Goal: Check status

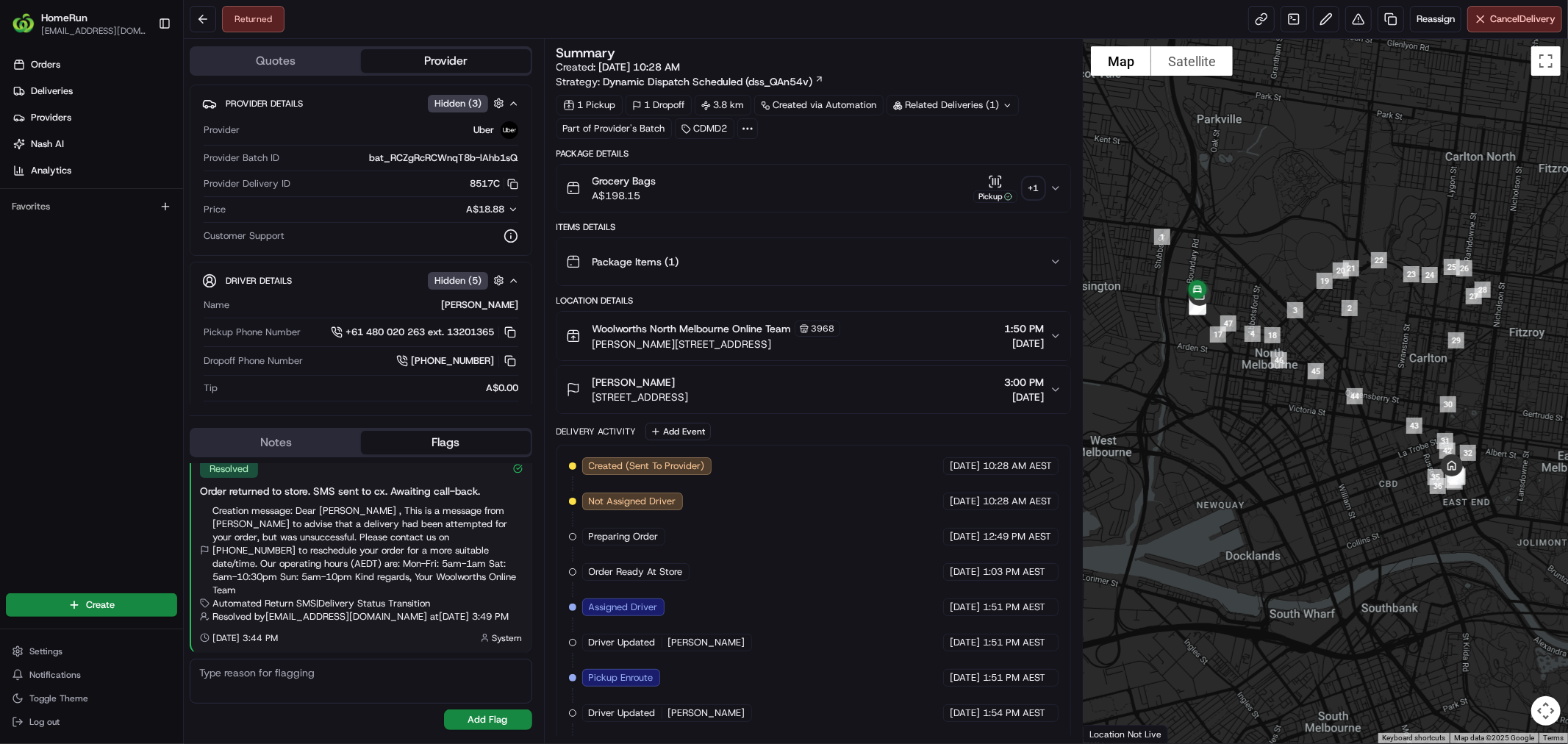
scroll to position [320, 0]
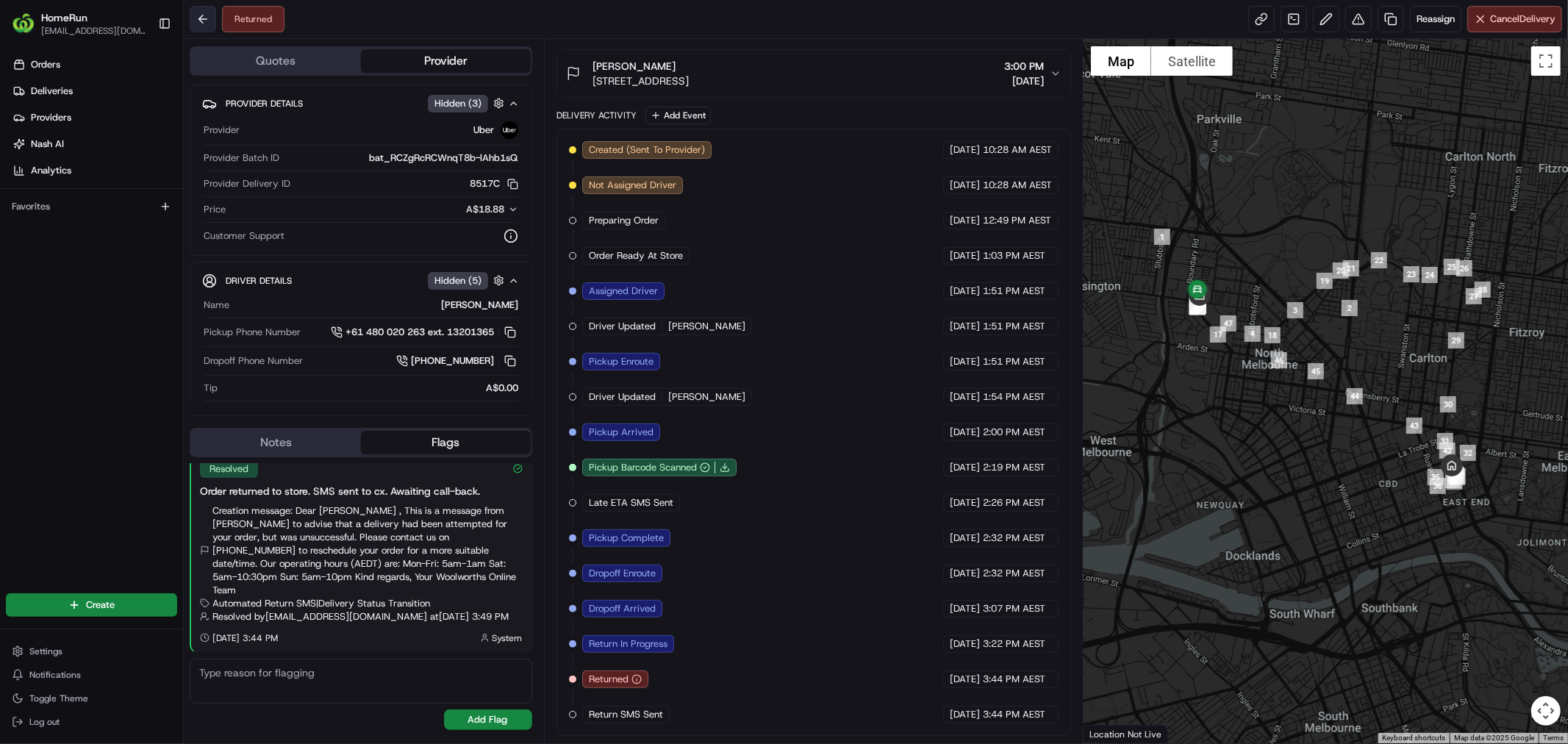
click at [203, 11] on button at bounding box center [202, 19] width 26 height 26
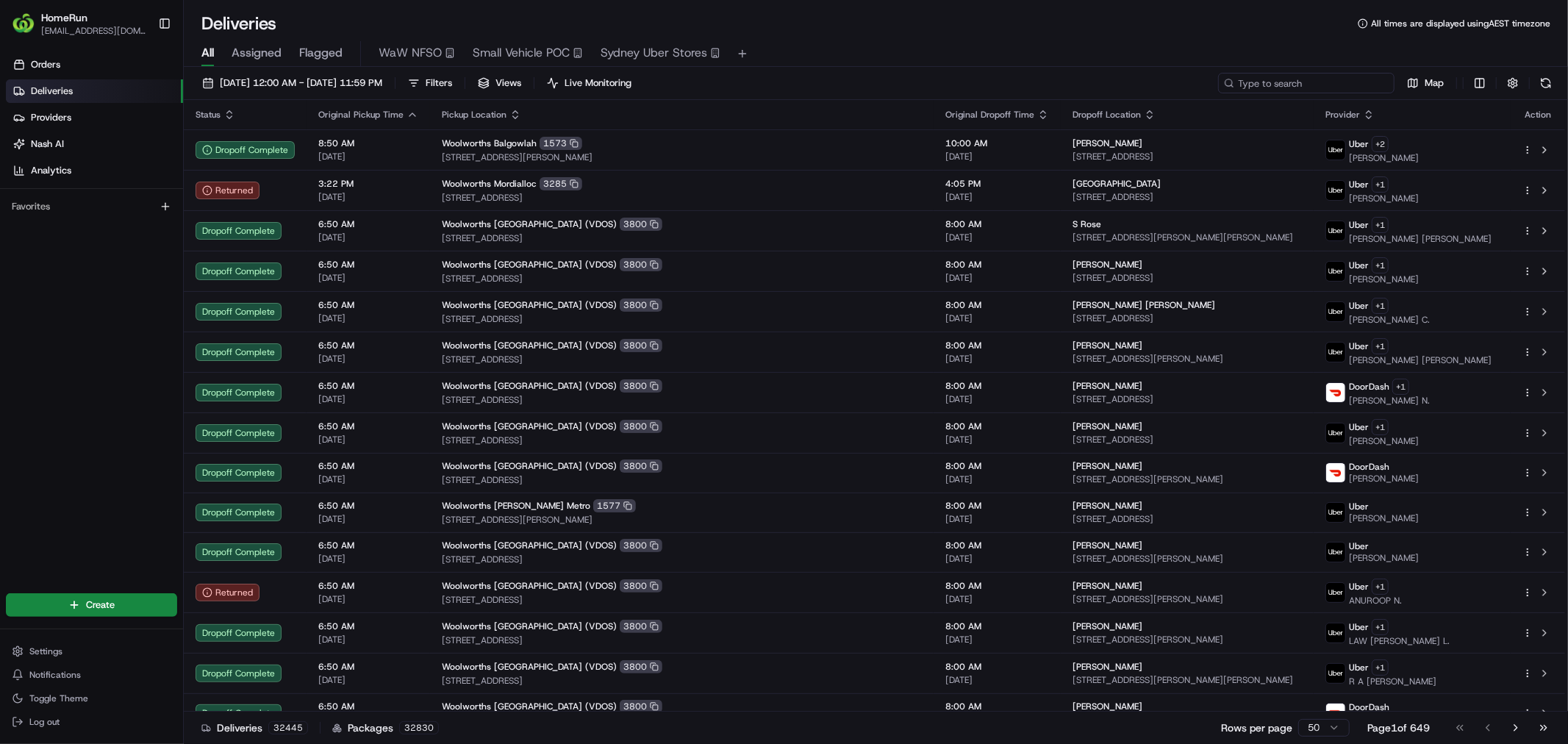
click at [1345, 82] on input at bounding box center [1306, 83] width 176 height 20
paste input "265907541"
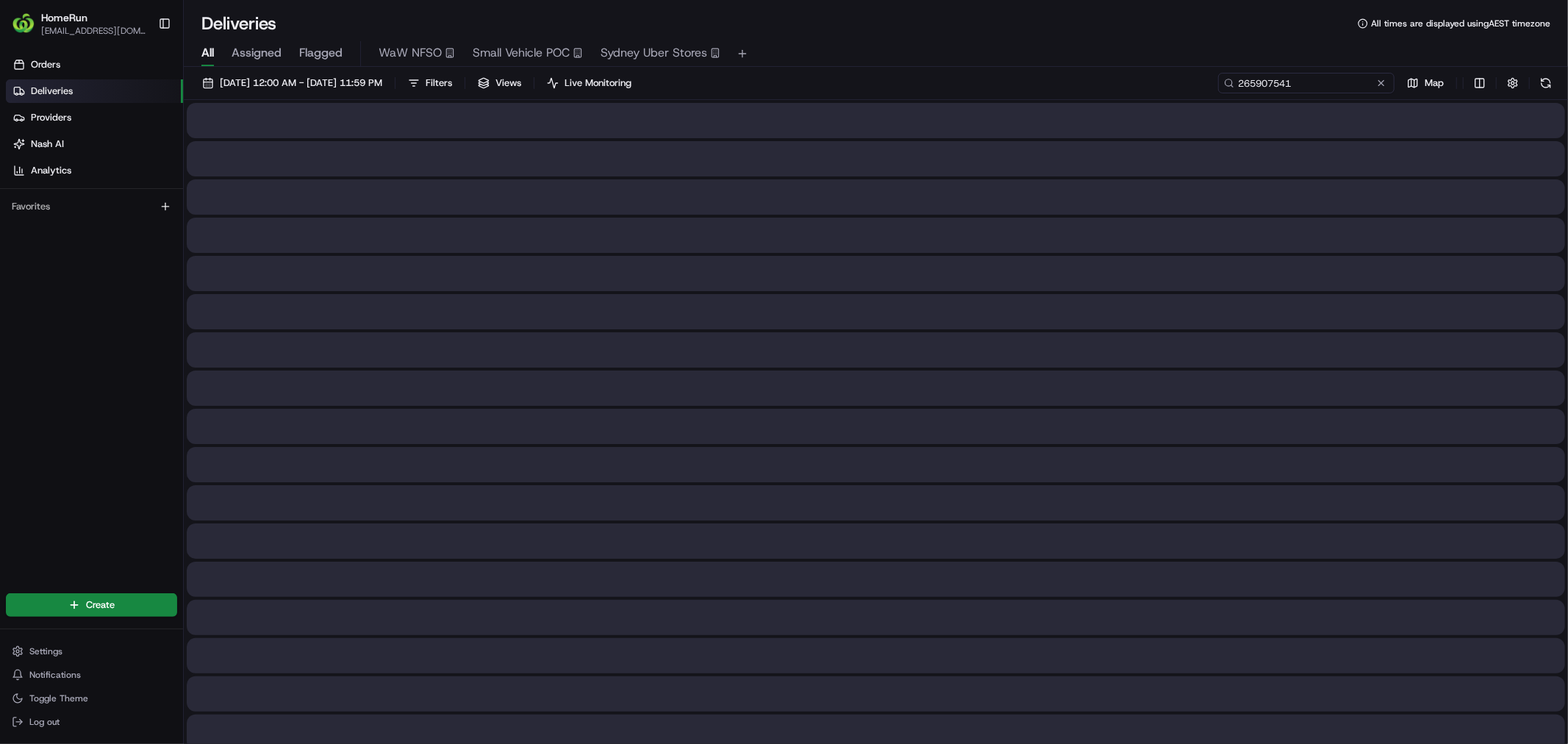
type input "265907541"
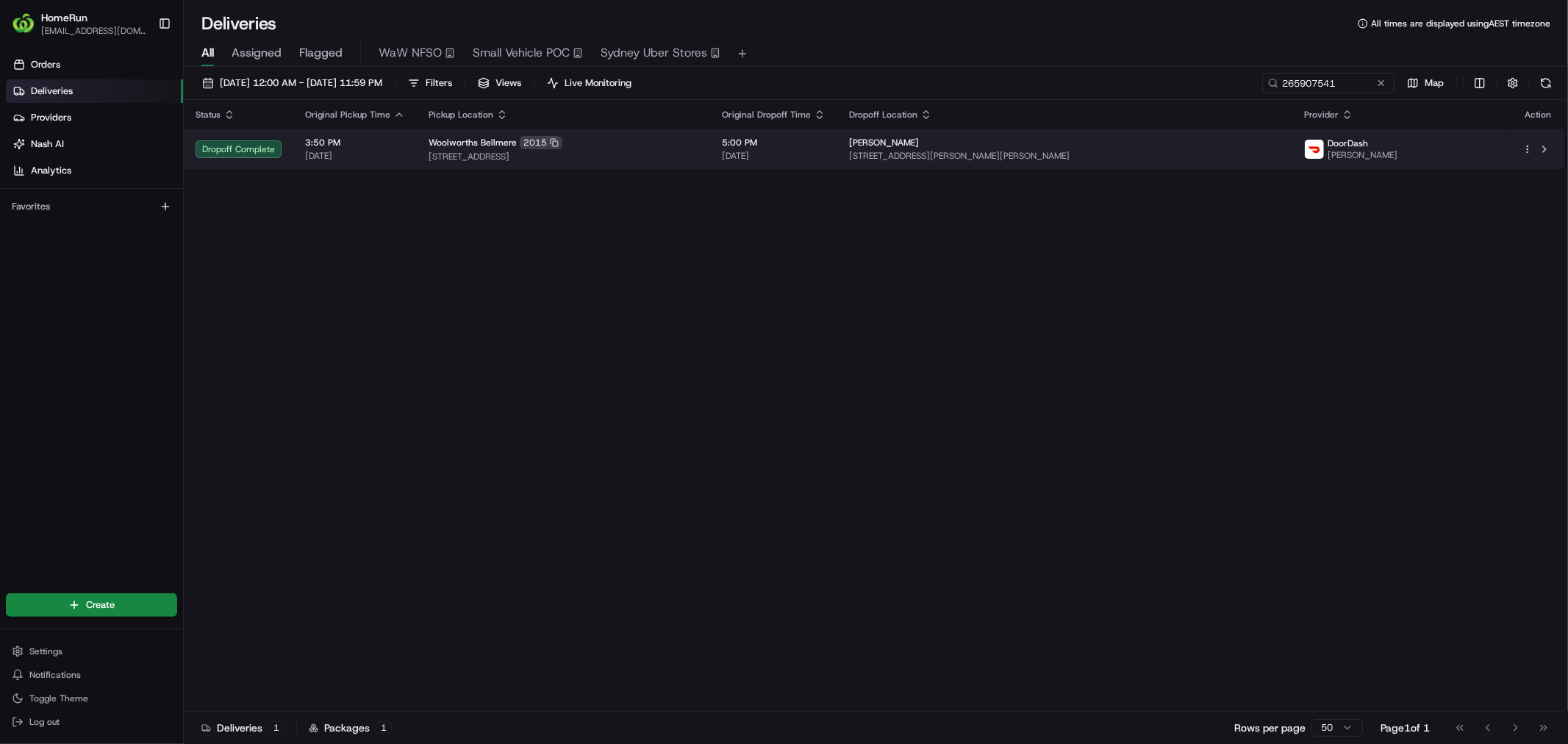
click at [640, 163] on span "[STREET_ADDRESS]" at bounding box center [563, 157] width 270 height 12
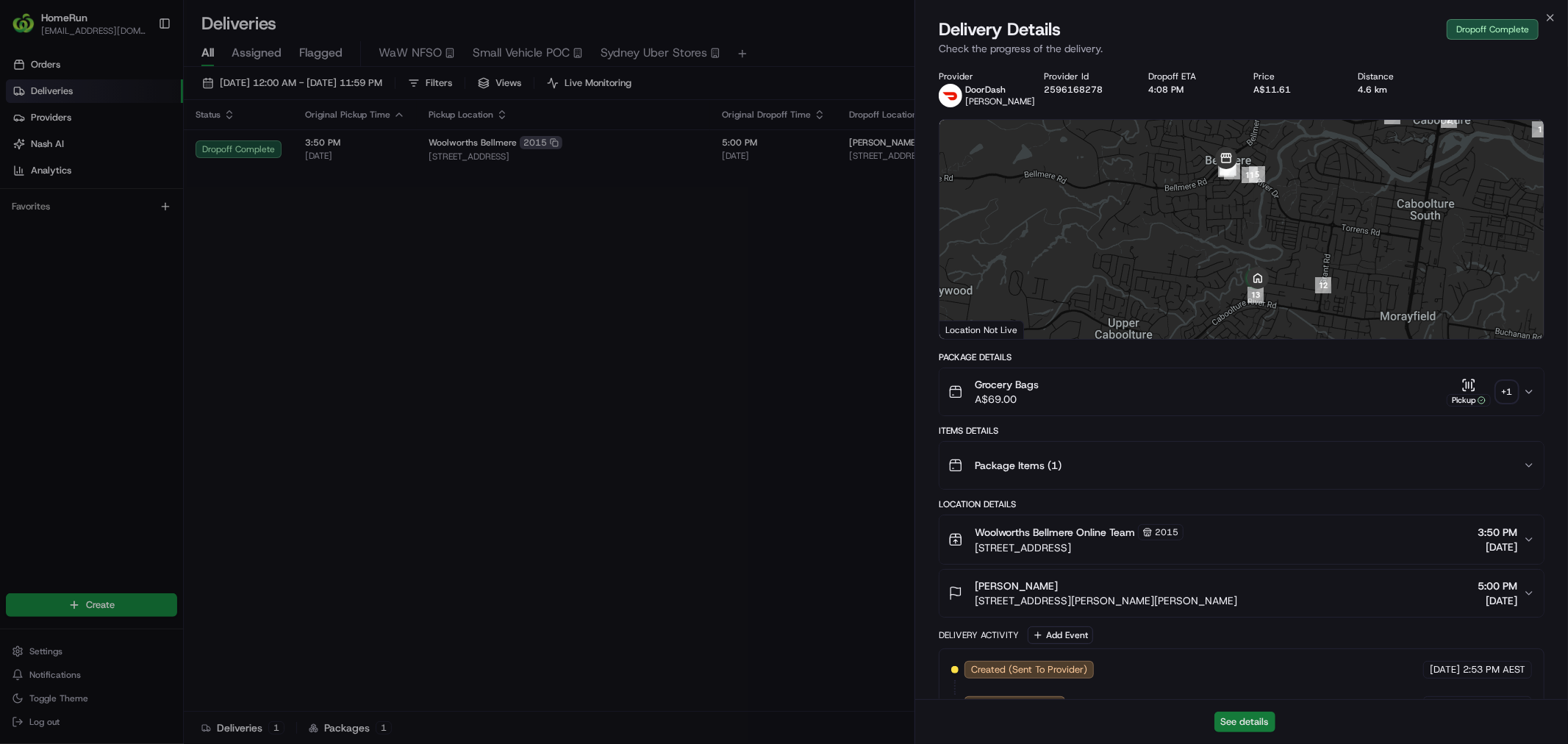
click at [1246, 724] on button "See details" at bounding box center [1245, 722] width 61 height 20
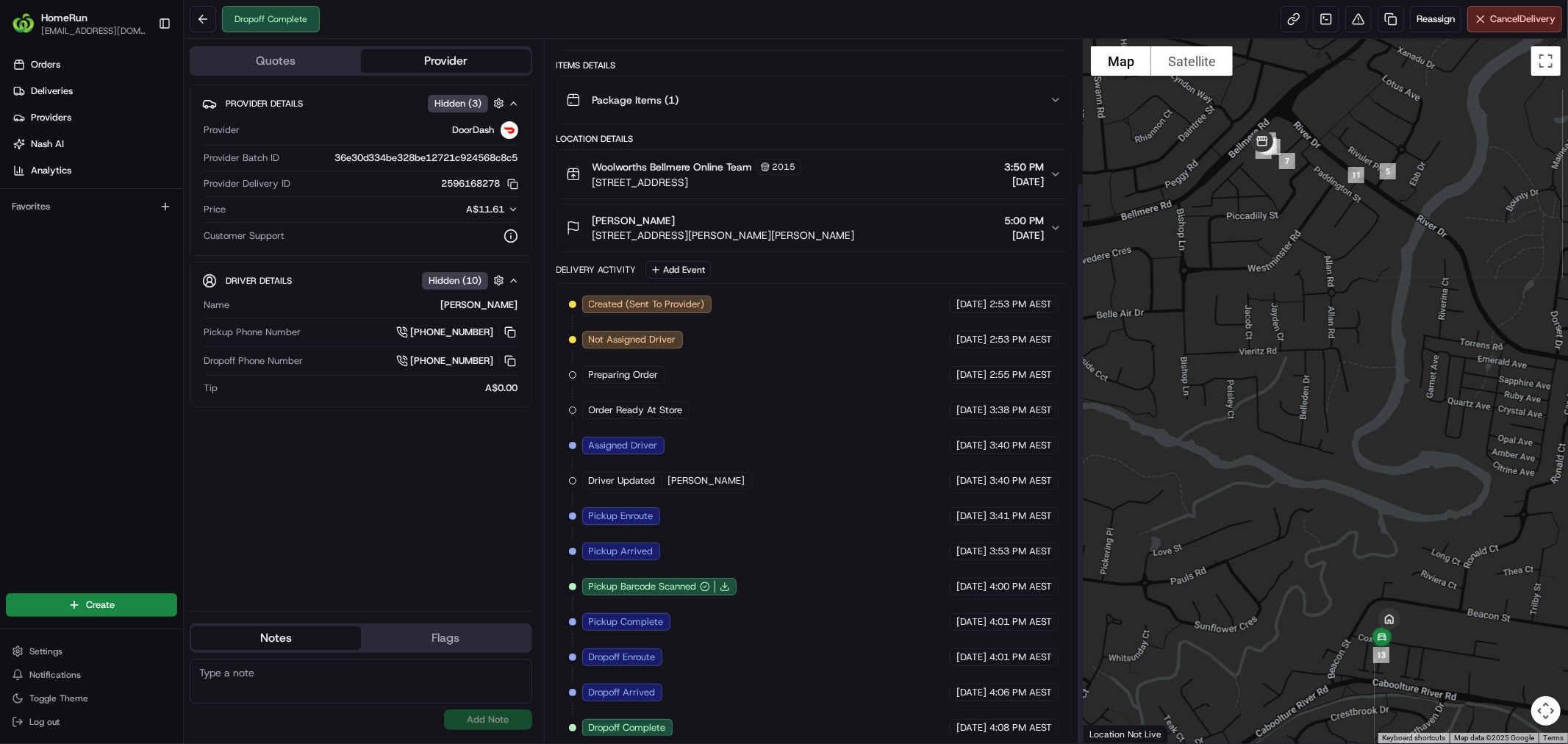
scroll to position [178, 0]
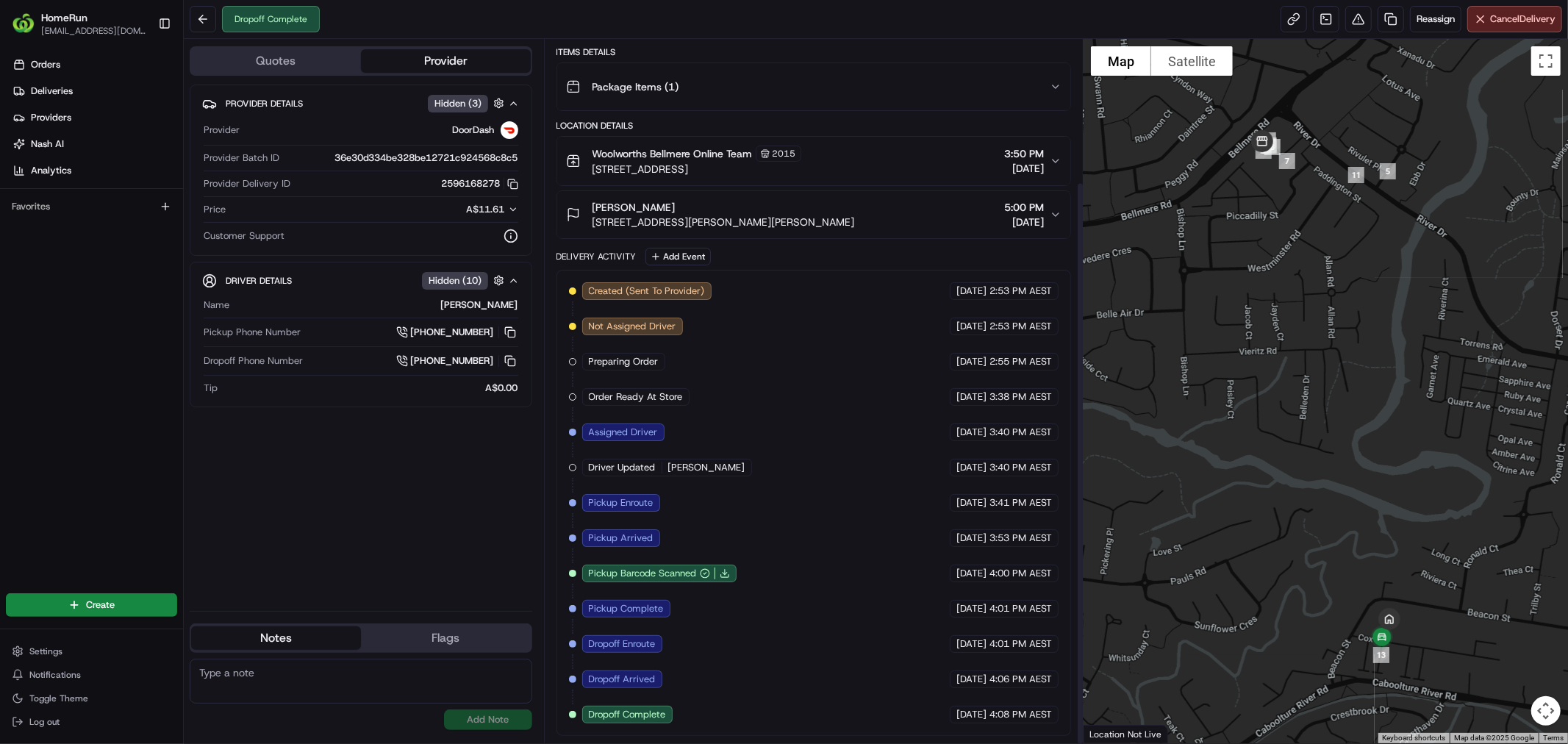
drag, startPoint x: 842, startPoint y: 652, endPoint x: 825, endPoint y: 651, distance: 17.0
drag, startPoint x: 825, startPoint y: 651, endPoint x: 711, endPoint y: 609, distance: 121.5
click at [766, 663] on div "Created (Sent To Provider) DoorDash [DATE] 2:53 PM AEST Not Assigned Driver Doo…" at bounding box center [814, 502] width 490 height 441
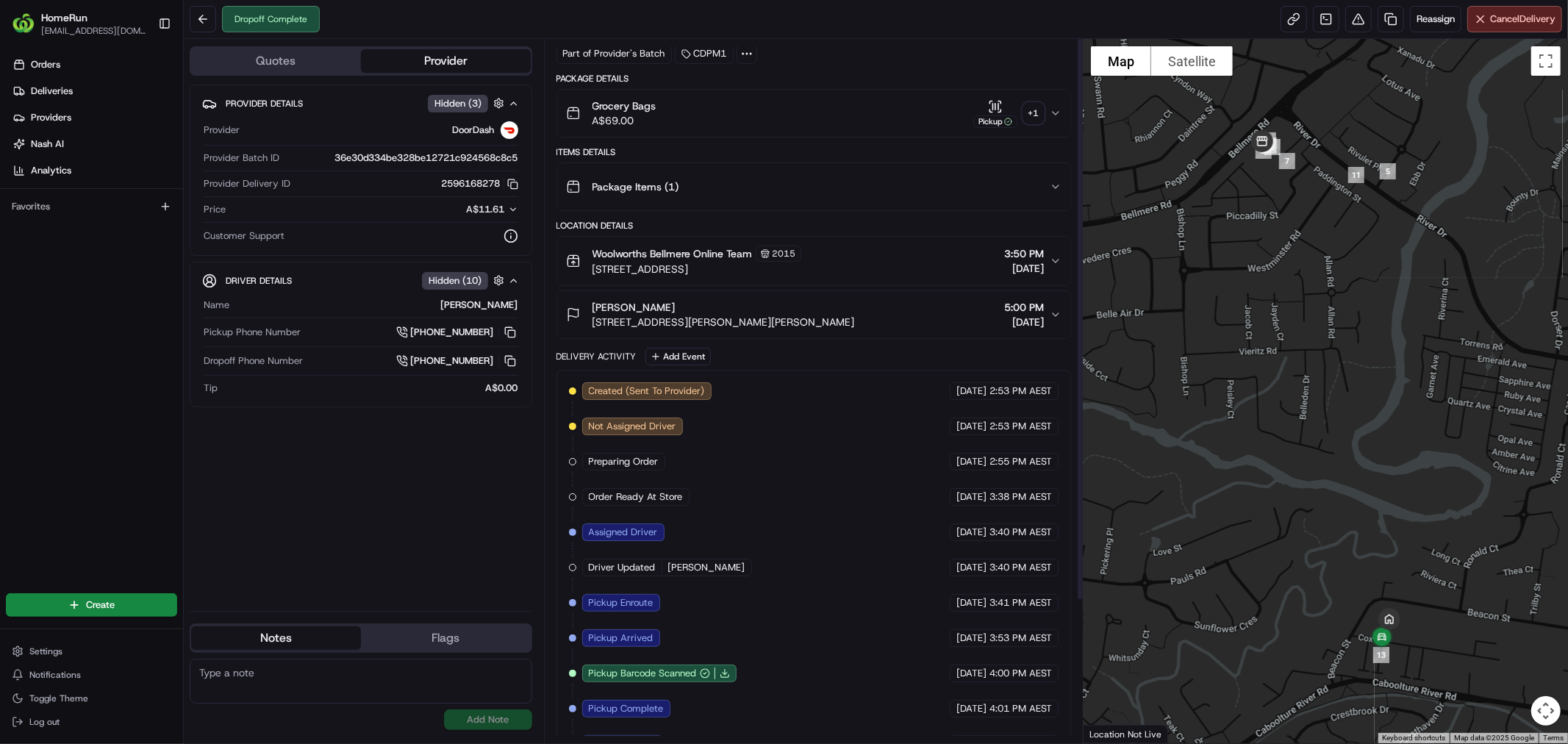
scroll to position [0, 0]
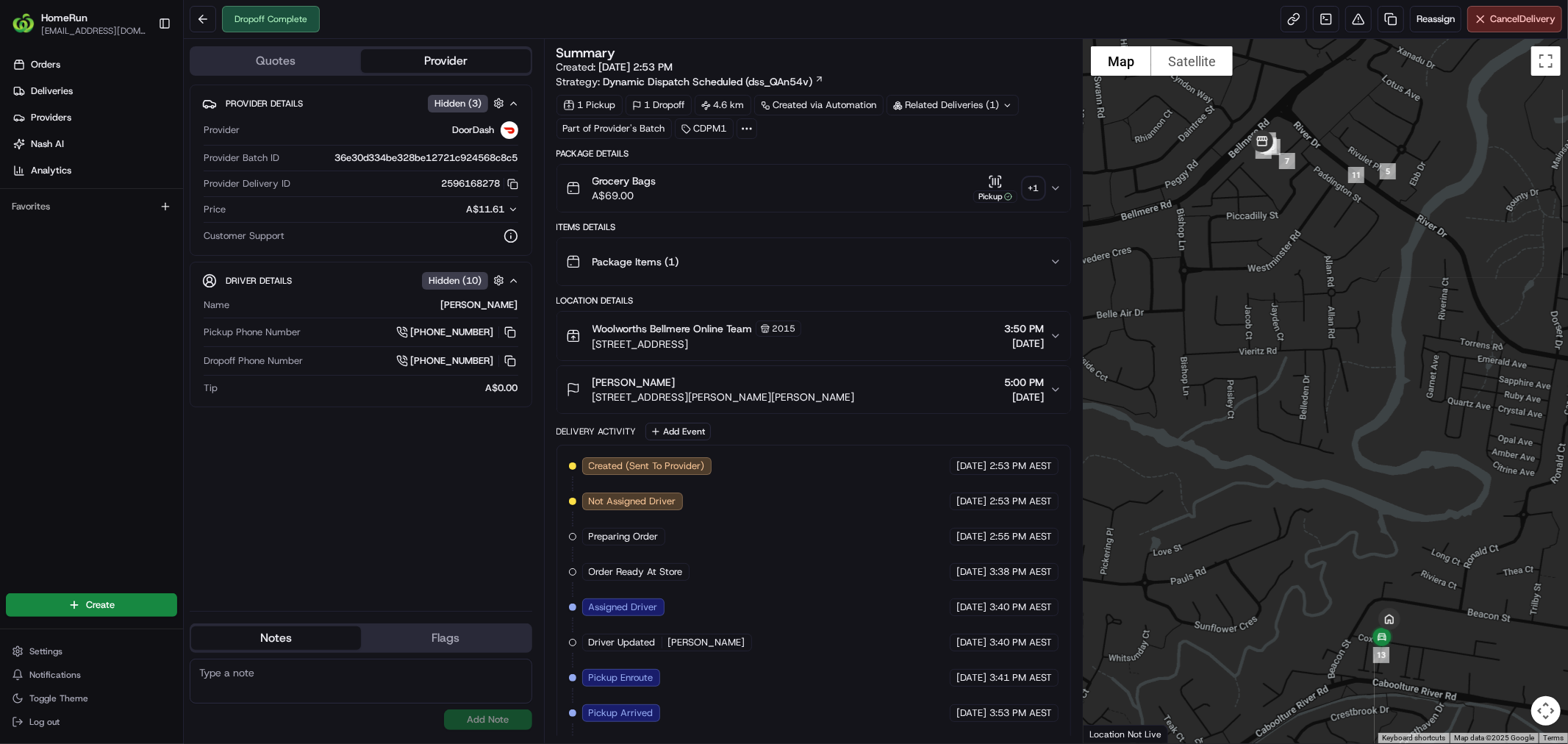
click at [846, 191] on div "Grocery Bags A$69.00 Pickup + 1" at bounding box center [808, 188] width 484 height 29
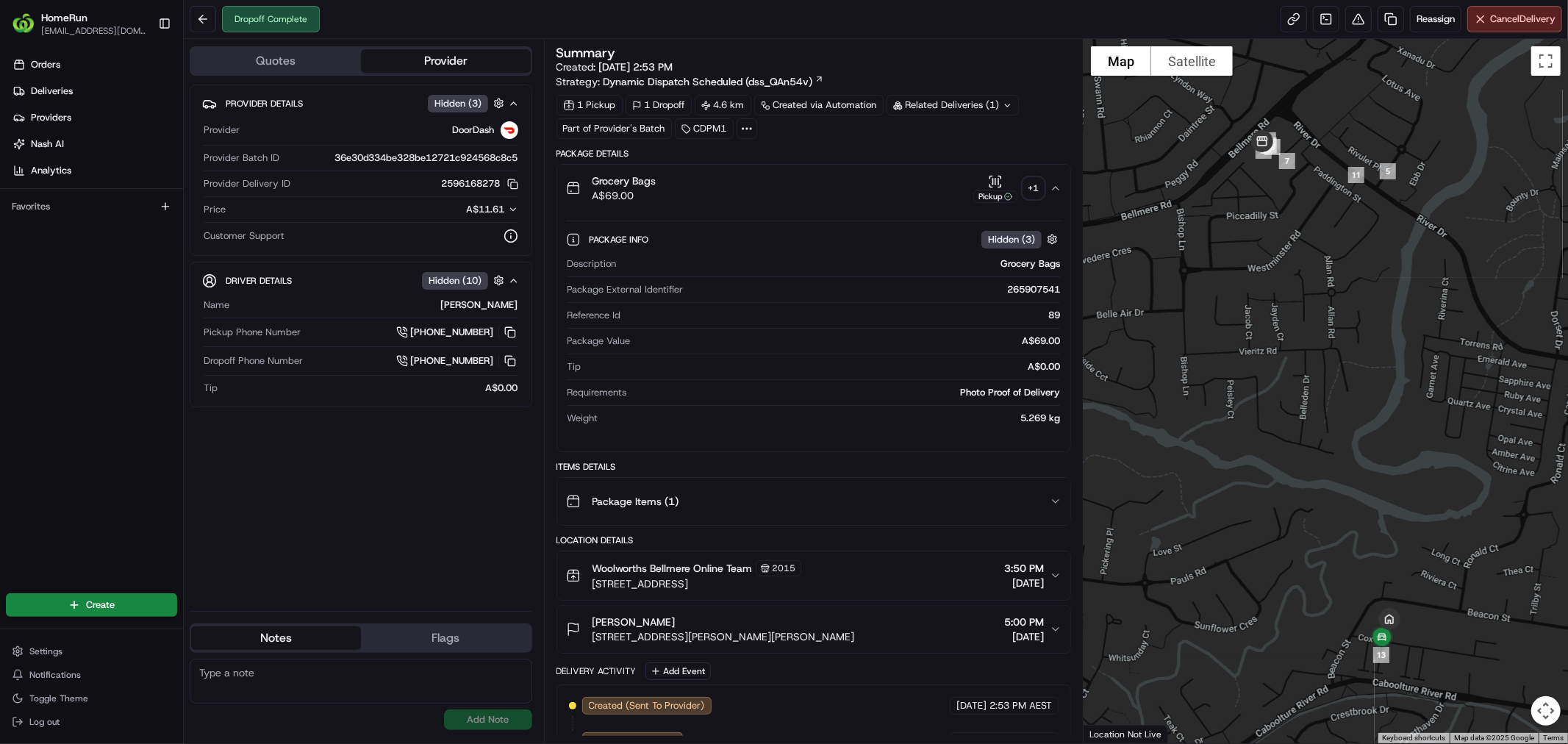
click at [1030, 185] on div "+ 1" at bounding box center [1034, 188] width 20 height 20
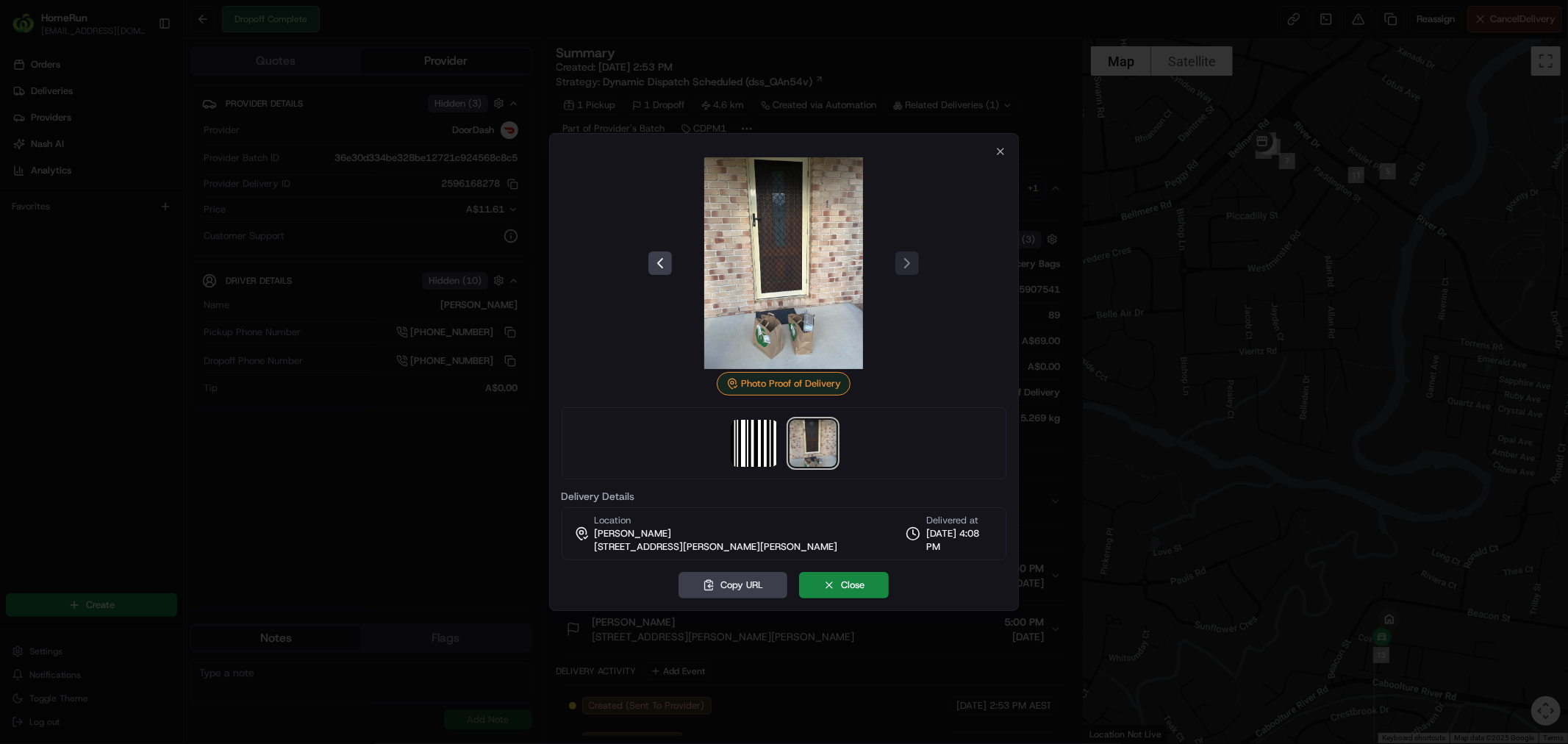
click at [1141, 203] on div at bounding box center [784, 372] width 1568 height 744
